Goal: Information Seeking & Learning: Learn about a topic

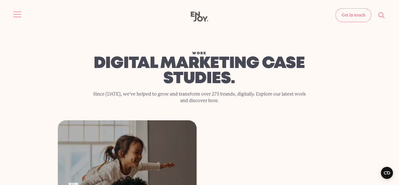
click at [17, 15] on button "Site navigation" at bounding box center [17, 14] width 11 height 11
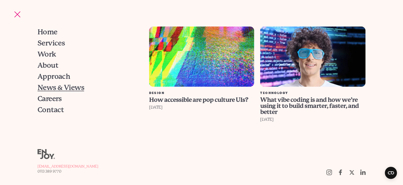
click at [61, 87] on span "News & Views" at bounding box center [61, 87] width 47 height 7
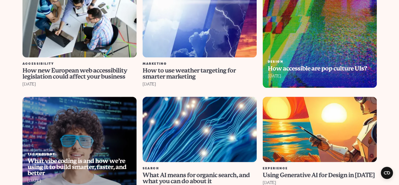
scroll to position [378, 0]
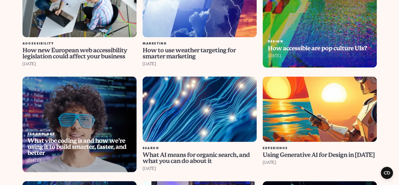
click at [61, 112] on link "Technology What vibe coding is and how we’re using it to build smarter, faster,…" at bounding box center [79, 123] width 120 height 95
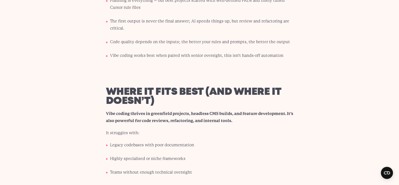
scroll to position [2016, 0]
